Goal: Communication & Community: Answer question/provide support

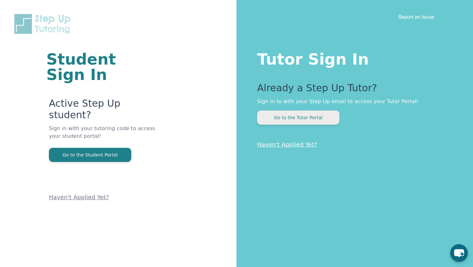
click at [308, 119] on button "Go to the Tutor Portal" at bounding box center [298, 118] width 82 height 14
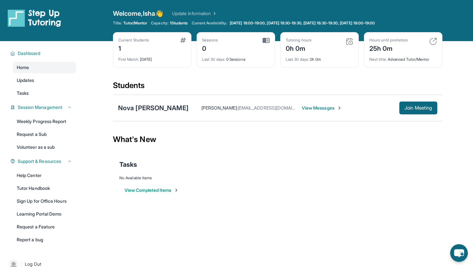
click at [302, 109] on span "View Messages" at bounding box center [322, 108] width 40 height 6
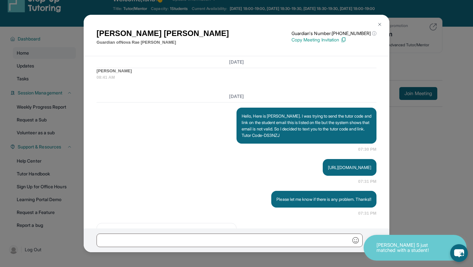
scroll to position [13, 0]
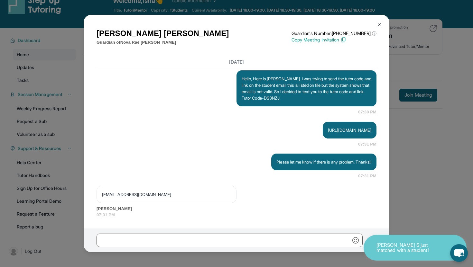
click at [417, 158] on div "[PERSON_NAME] Guardian of [PERSON_NAME] Guardian's Number: [PHONE_NUMBER] ⓘ Thi…" at bounding box center [236, 133] width 473 height 267
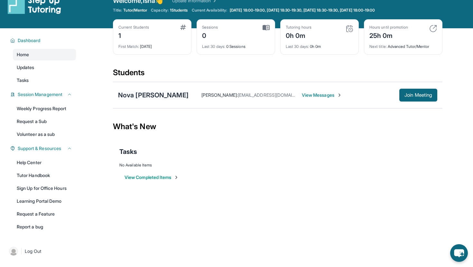
click at [142, 92] on div "Nova [PERSON_NAME]" at bounding box center [153, 95] width 70 height 9
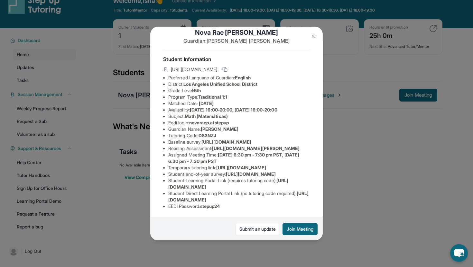
scroll to position [25, 0]
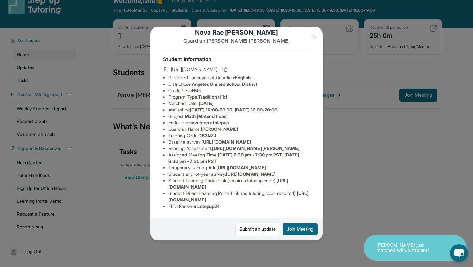
click at [215, 113] on span "Math (Matemáticas)" at bounding box center [206, 115] width 43 height 5
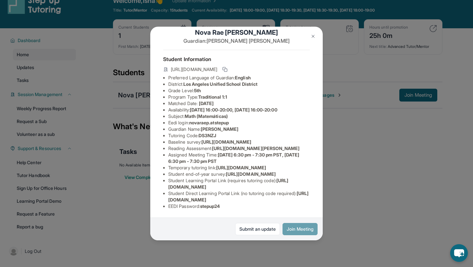
click at [307, 232] on button "Join Meeting" at bounding box center [299, 229] width 35 height 12
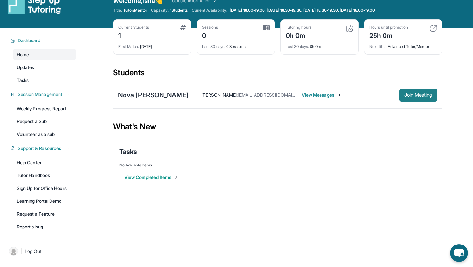
click at [424, 95] on span "Join Meeting" at bounding box center [418, 95] width 28 height 4
click at [346, 129] on div "What's New" at bounding box center [277, 127] width 329 height 28
click at [424, 91] on button "Join Meeting" at bounding box center [418, 95] width 38 height 13
click at [426, 93] on span "Join Meeting" at bounding box center [418, 95] width 28 height 4
click at [421, 95] on span "Join Meeting" at bounding box center [418, 95] width 28 height 4
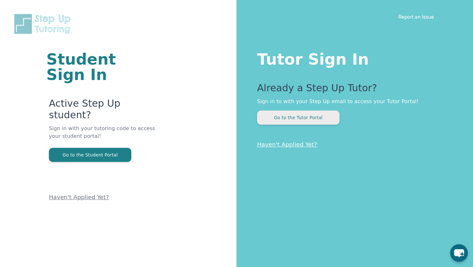
click at [329, 112] on button "Go to the Tutor Portal" at bounding box center [298, 118] width 82 height 14
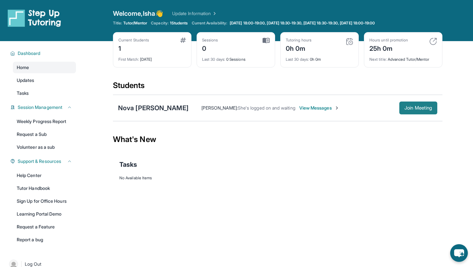
click at [410, 107] on span "Join Meeting" at bounding box center [418, 108] width 28 height 4
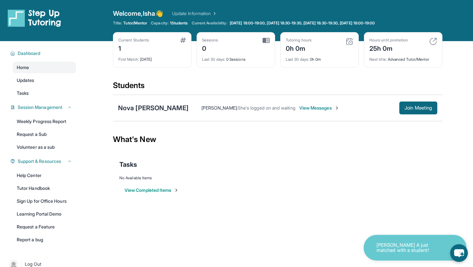
click at [299, 108] on span "View Messages" at bounding box center [319, 108] width 40 height 6
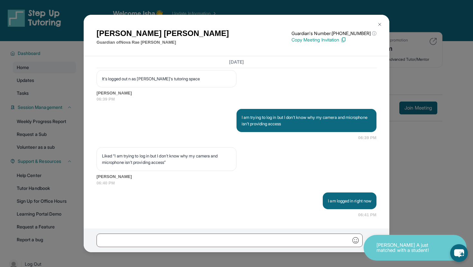
scroll to position [1501, 0]
click at [378, 24] on img at bounding box center [379, 24] width 5 height 5
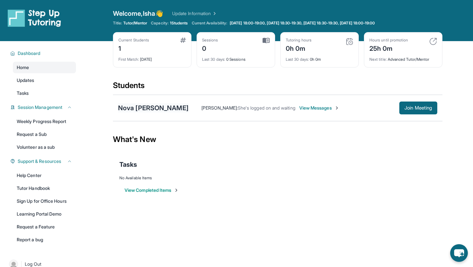
click at [155, 110] on div "Nova [PERSON_NAME]" at bounding box center [153, 108] width 70 height 9
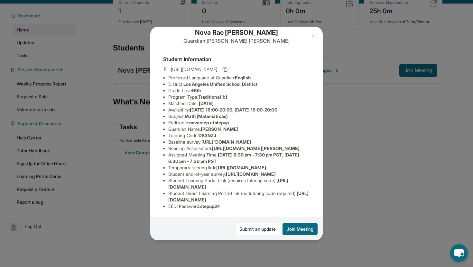
scroll to position [41, 0]
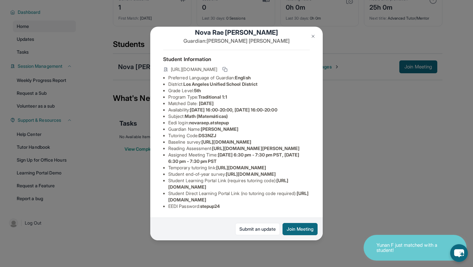
drag, startPoint x: 168, startPoint y: 187, endPoint x: 283, endPoint y: 184, distance: 114.5
click at [283, 184] on li "Student Learning Portal Link (requires tutoring code) : https://student-portal.…" at bounding box center [238, 183] width 141 height 13
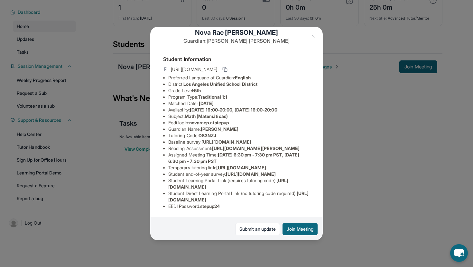
copy span "[URL][DOMAIN_NAME]"
click at [328, 194] on div "Nova Rae Parker Guardian: Ramona Robinson Student Information https://student-p…" at bounding box center [236, 133] width 473 height 267
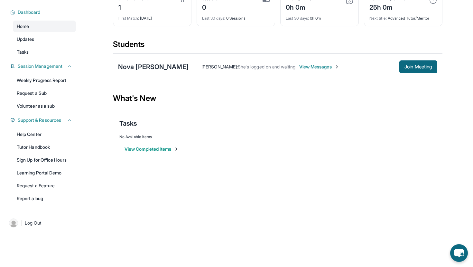
click at [306, 64] on span "View Messages" at bounding box center [319, 67] width 40 height 6
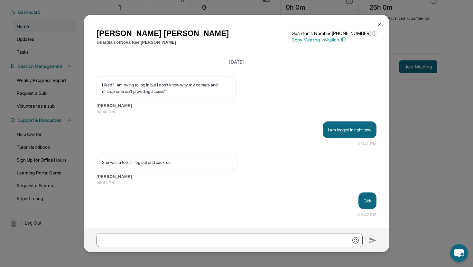
scroll to position [1572, 0]
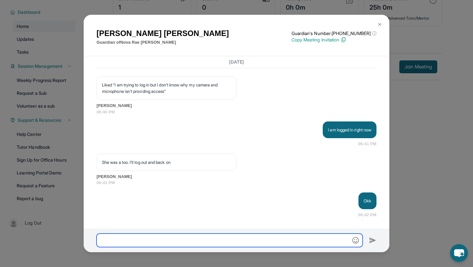
click at [226, 240] on input "text" at bounding box center [229, 241] width 266 height 14
paste input "**********"
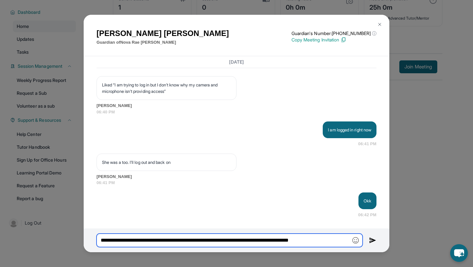
type input "**********"
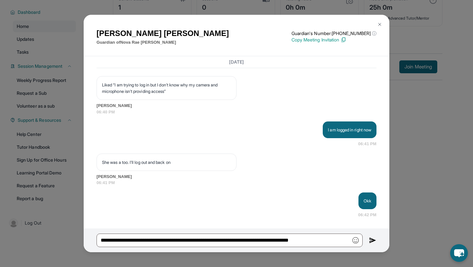
click at [372, 238] on img at bounding box center [372, 241] width 7 height 8
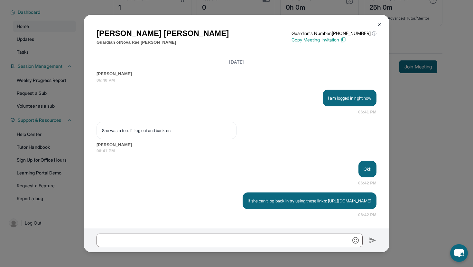
scroll to position [1611, 0]
click at [380, 23] on img at bounding box center [379, 24] width 5 height 5
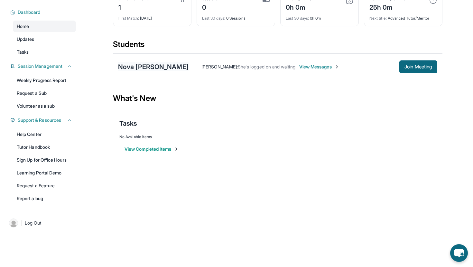
click at [147, 66] on div "Nova [PERSON_NAME]" at bounding box center [153, 66] width 70 height 9
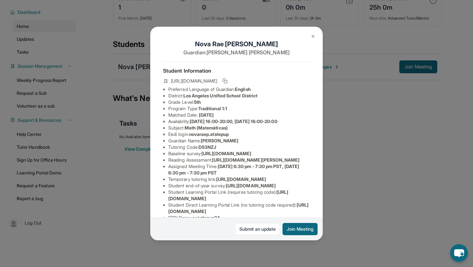
scroll to position [82, 0]
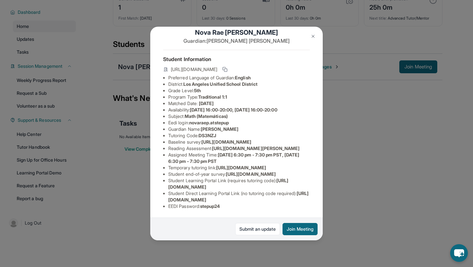
drag, startPoint x: 167, startPoint y: 200, endPoint x: 307, endPoint y: 197, distance: 139.2
click at [307, 197] on ul "Preferred Language of Guardian: English District: Los Angeles Unified School Di…" at bounding box center [236, 142] width 147 height 135
copy span "[URL][DOMAIN_NAME]"
click at [359, 193] on div "Nova Rae Parker Guardian: Ramona Robinson Student Information https://student-p…" at bounding box center [236, 133] width 473 height 267
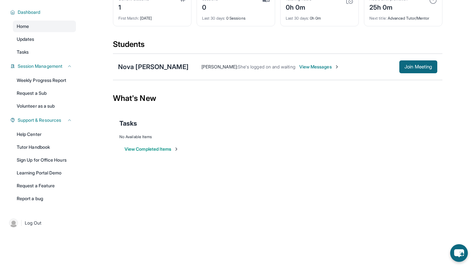
click at [312, 66] on span "View Messages" at bounding box center [319, 67] width 40 height 6
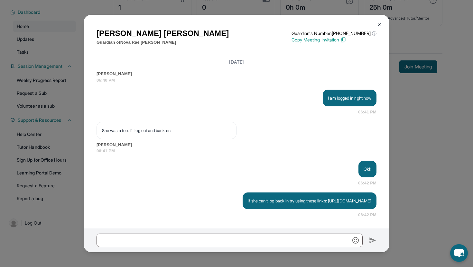
scroll to position [1611, 0]
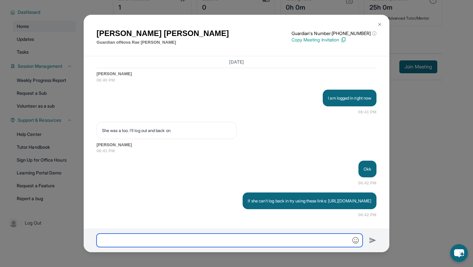
click at [255, 240] on input "text" at bounding box center [229, 241] width 266 height 14
paste input "**********"
type input "**********"
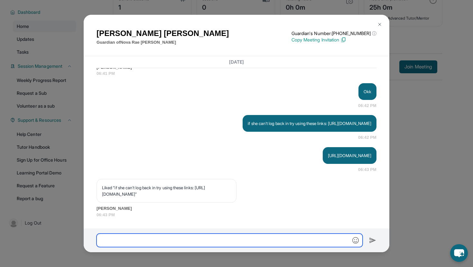
scroll to position [1688, 0]
